Goal: Information Seeking & Learning: Learn about a topic

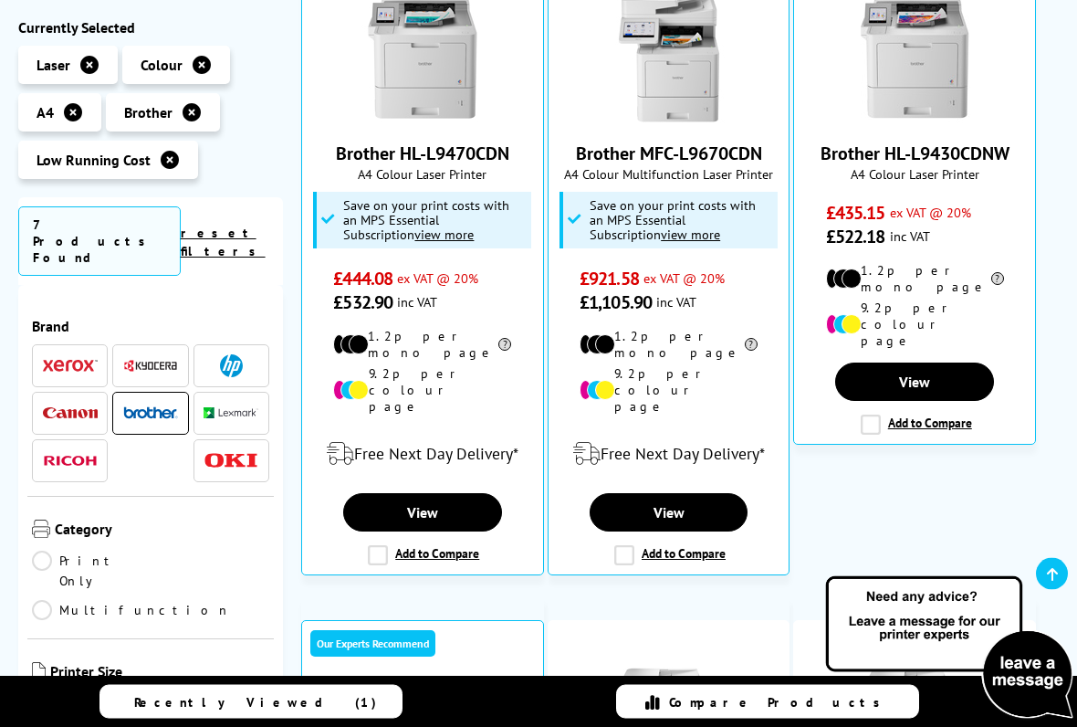
scroll to position [472, 0]
click at [937, 362] on link "View" at bounding box center [914, 381] width 159 height 38
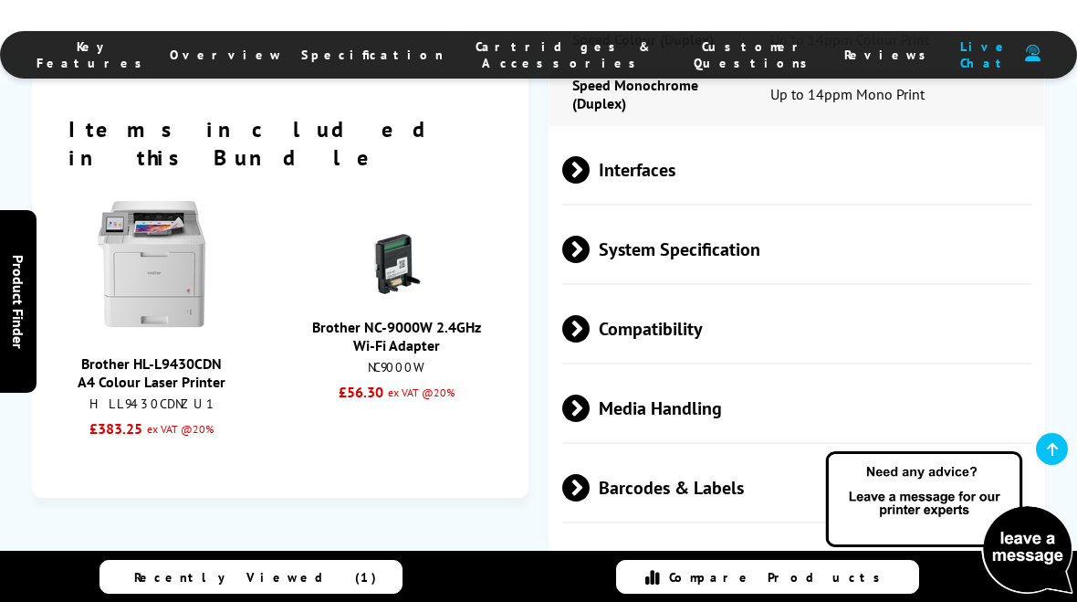
scroll to position [3077, 0]
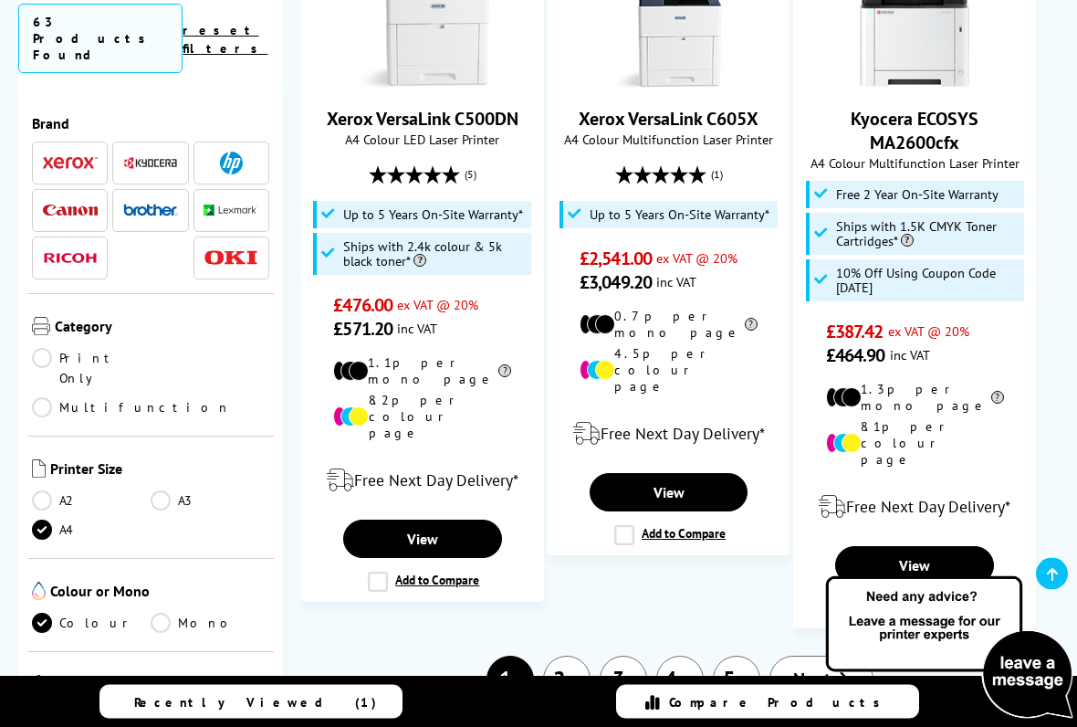
scroll to position [2966, 0]
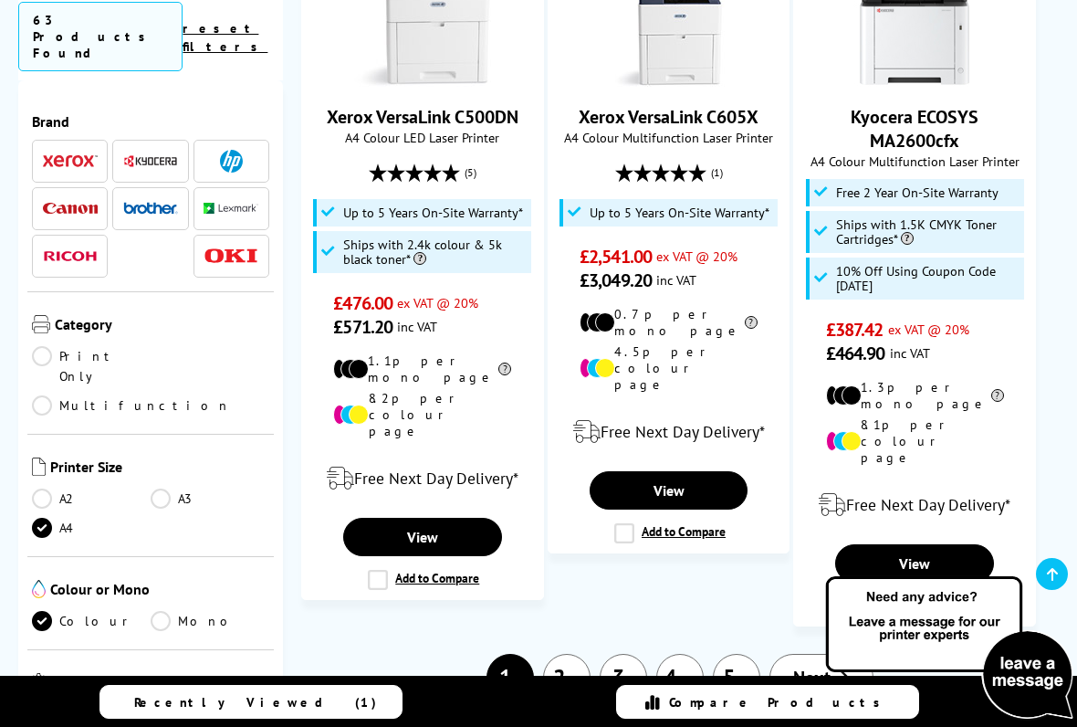
click at [559, 601] on link "2" at bounding box center [566, 677] width 47 height 47
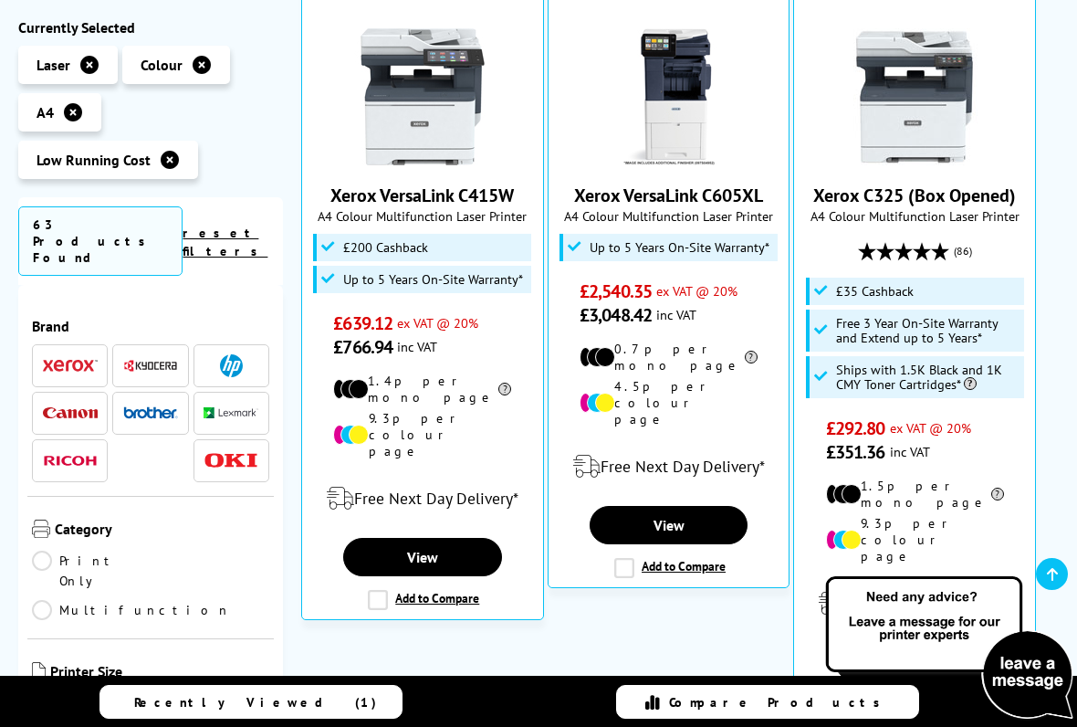
scroll to position [431, 0]
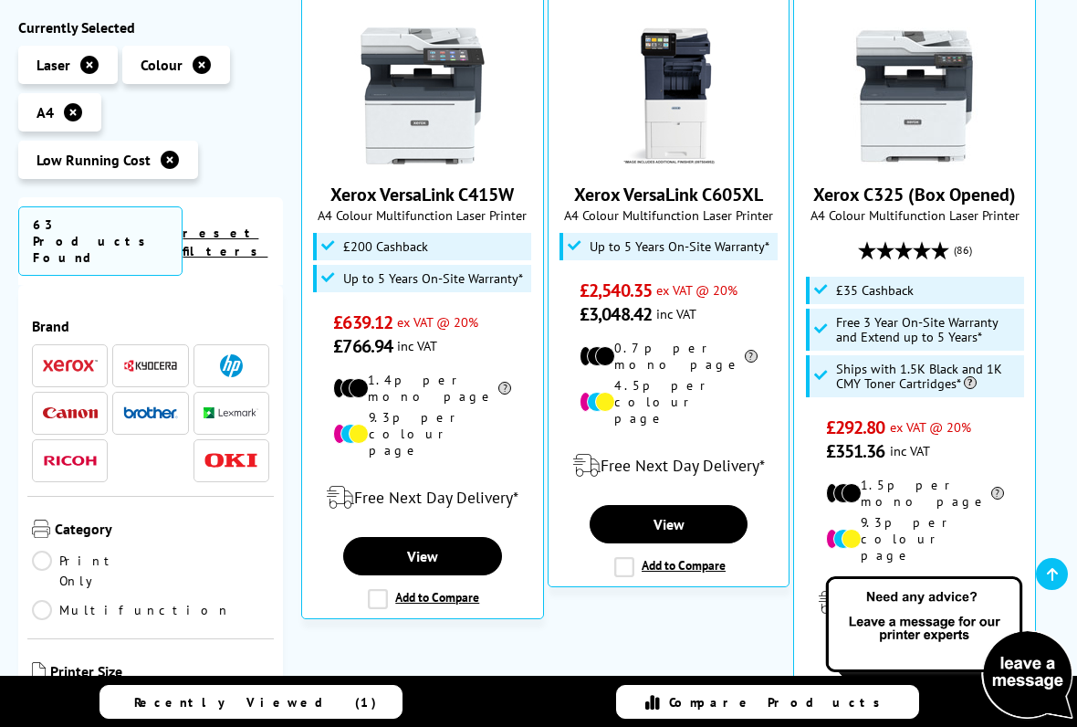
click at [170, 600] on link "Multifunction" at bounding box center [131, 610] width 199 height 20
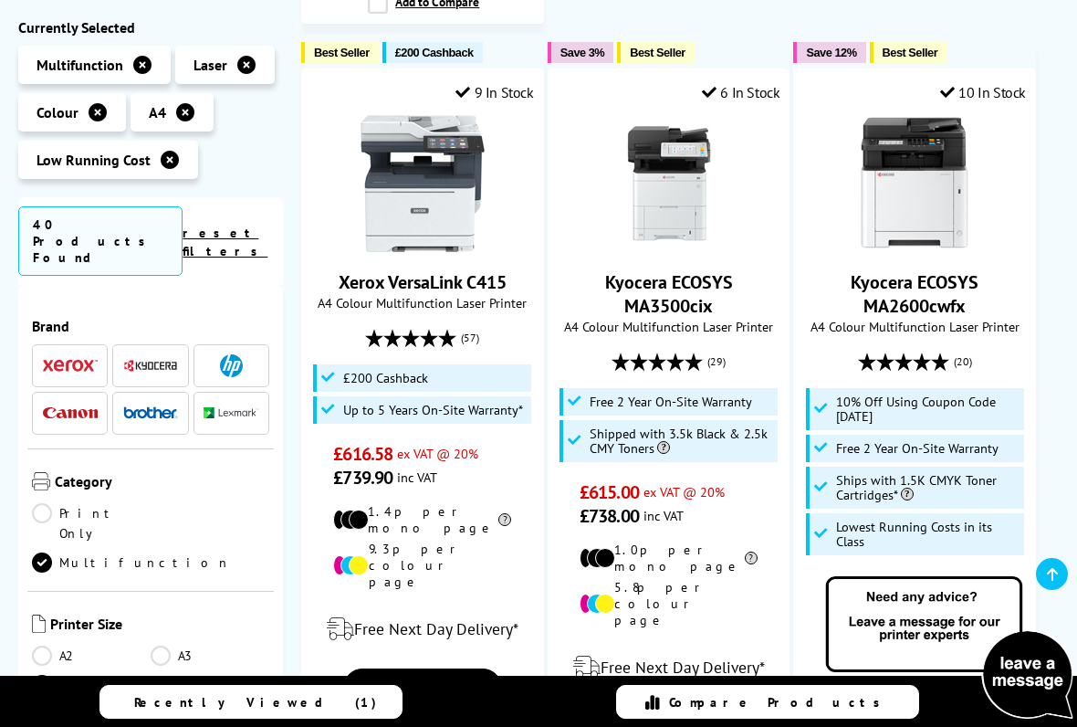
scroll to position [1178, 0]
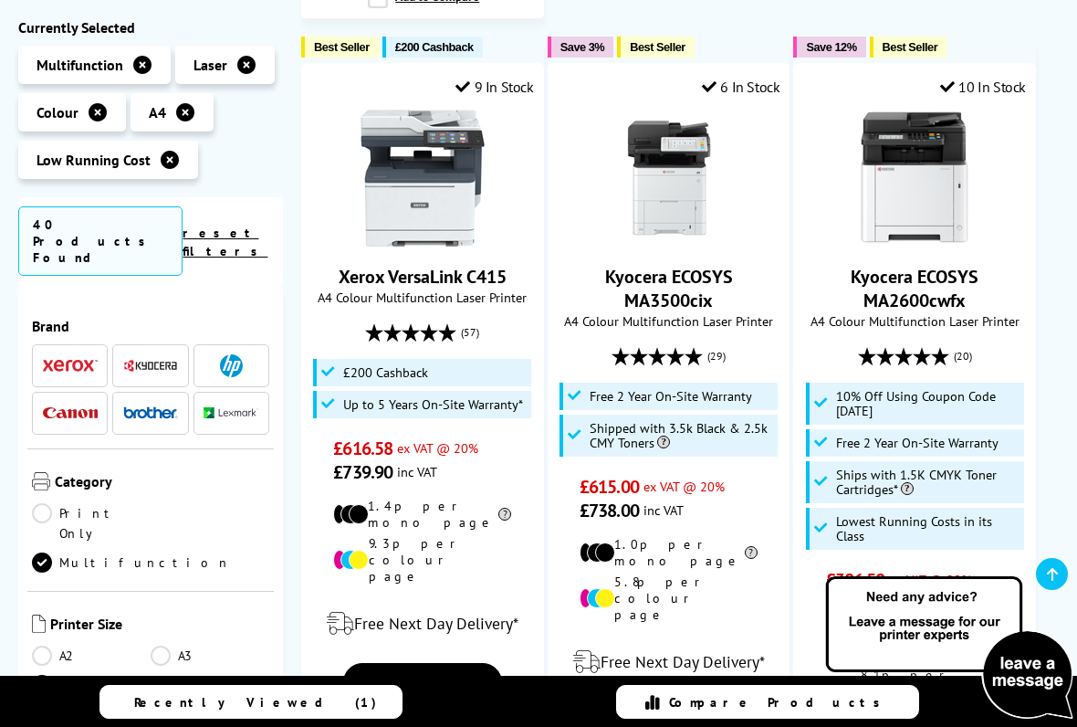
click at [912, 339] on div "(20)" at bounding box center [914, 356] width 223 height 35
click at [922, 347] on icon at bounding box center [922, 356] width 18 height 18
click at [944, 347] on icon at bounding box center [940, 356] width 18 height 18
click at [971, 339] on span "(20)" at bounding box center [963, 356] width 18 height 35
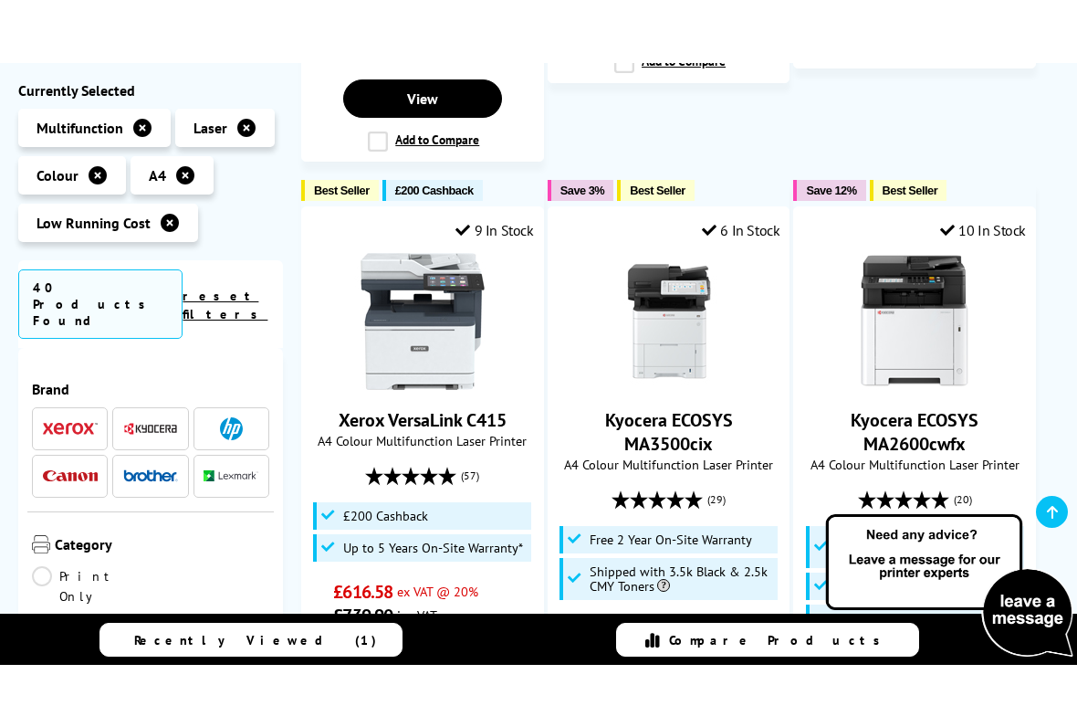
scroll to position [1093, 0]
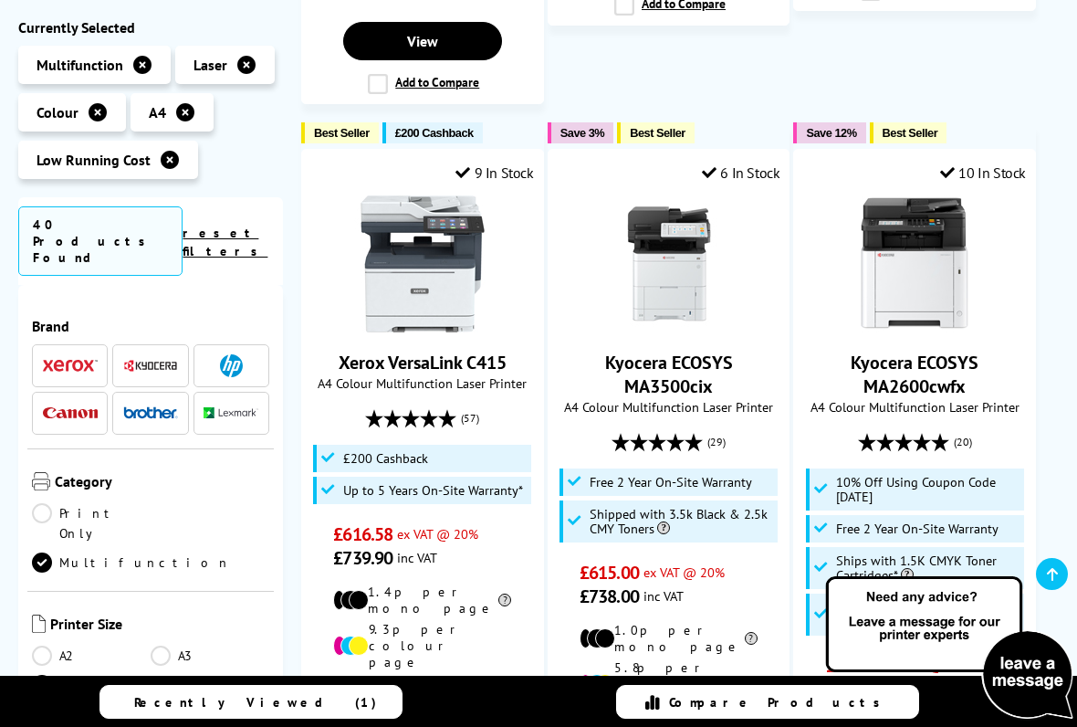
click at [936, 351] on link "Kyocera ECOSYS MA2600cwfx" at bounding box center [915, 374] width 128 height 47
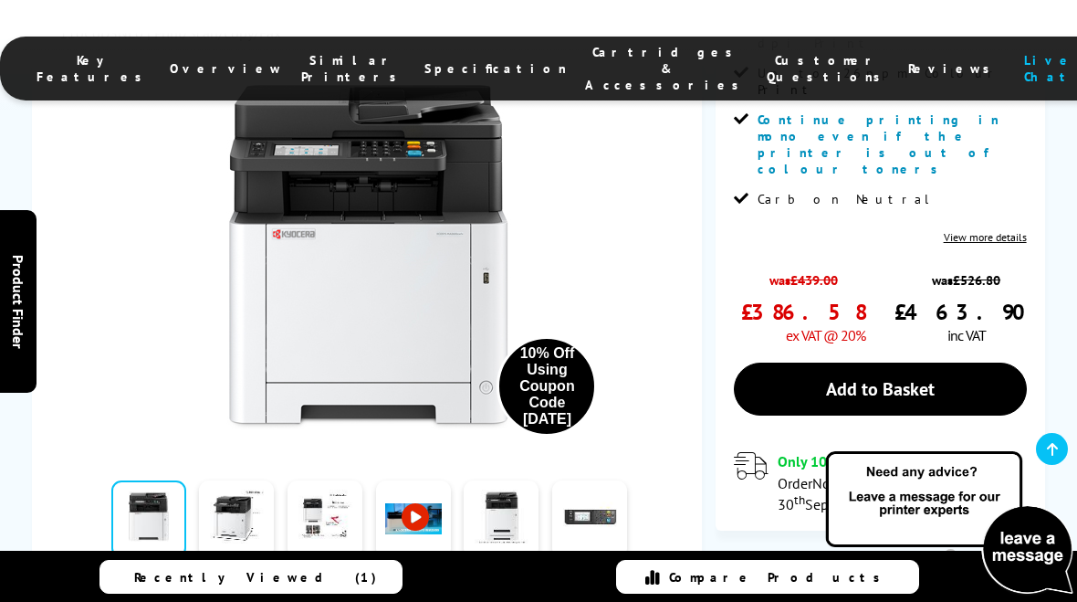
scroll to position [623, 0]
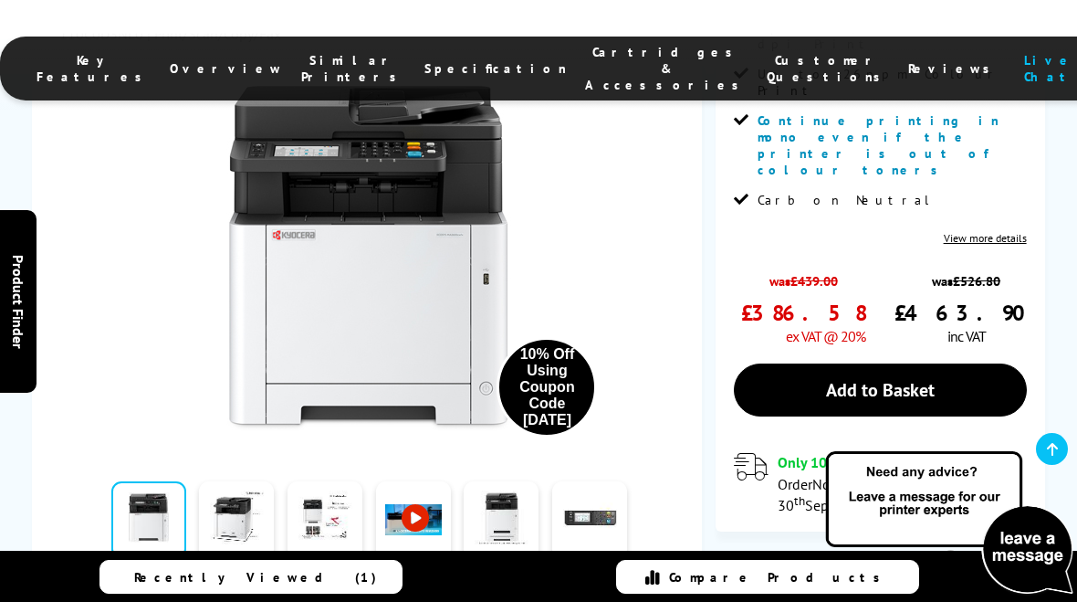
click at [663, 382] on div "10% Off Using Coupon Code [DATE]" at bounding box center [368, 249] width 619 height 413
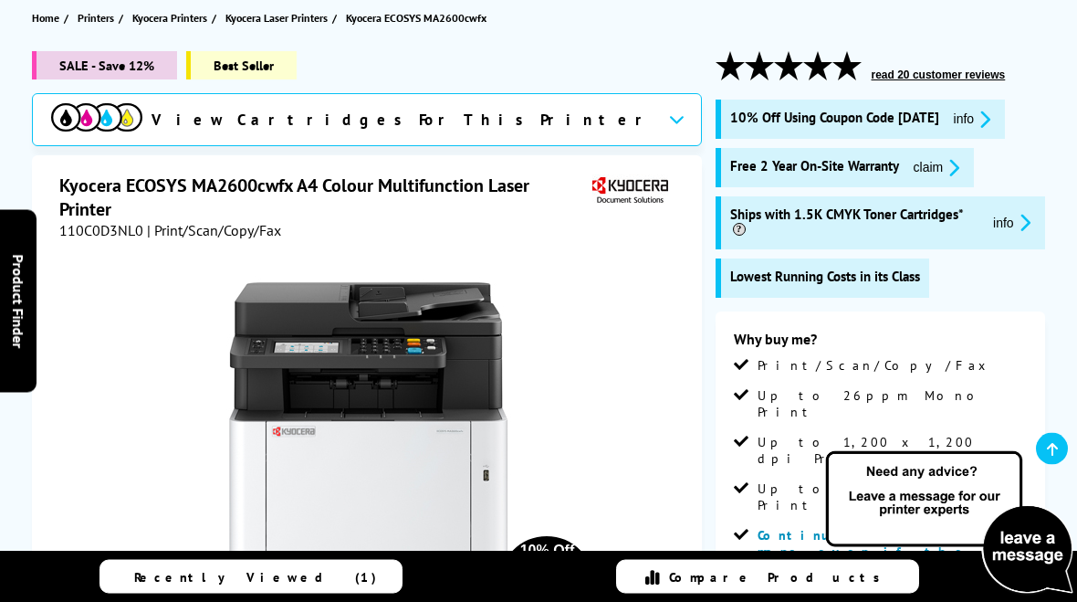
scroll to position [203, 0]
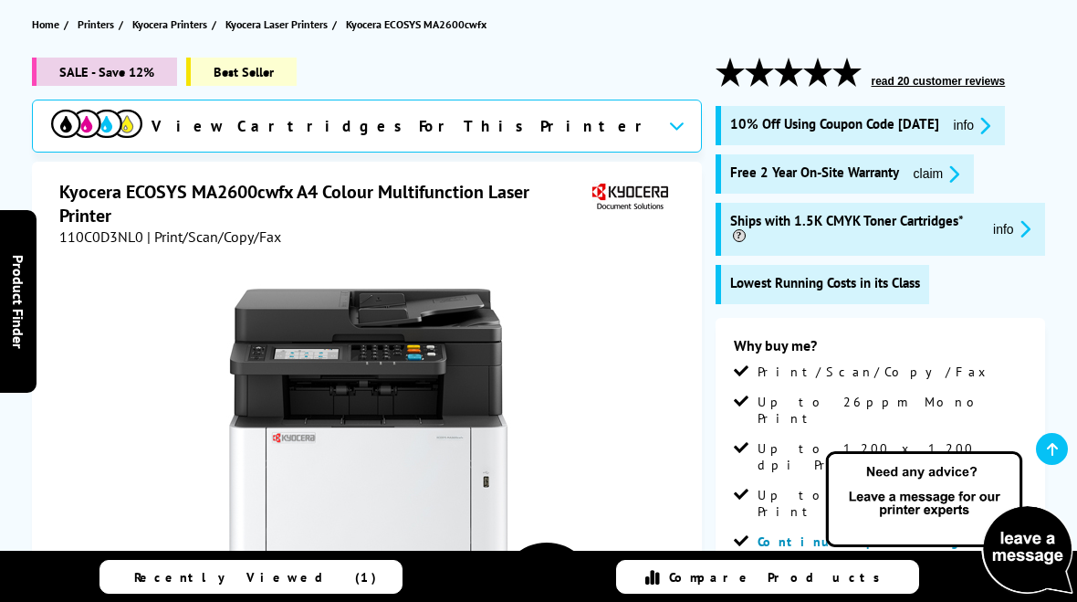
click at [997, 117] on button "info" at bounding box center [972, 125] width 48 height 21
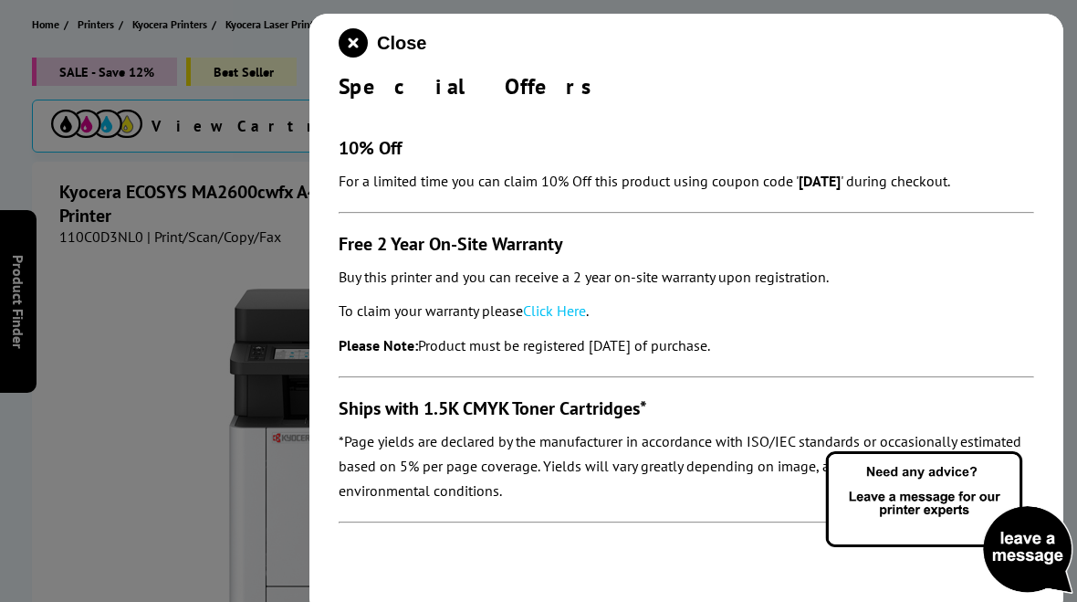
click at [369, 41] on button "Close" at bounding box center [383, 42] width 88 height 29
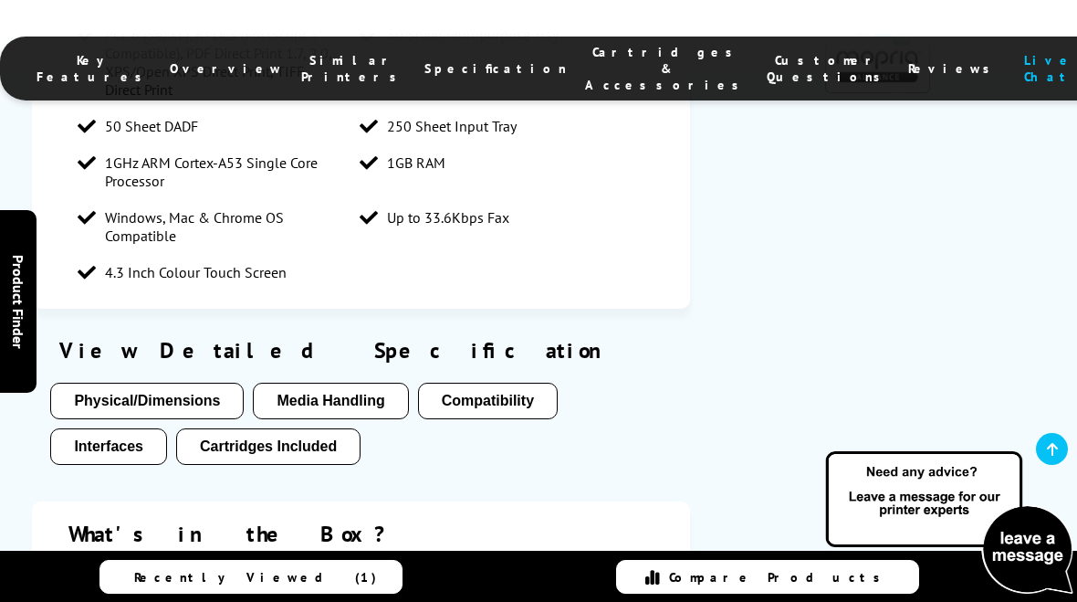
scroll to position [1940, 0]
